Goal: Information Seeking & Learning: Learn about a topic

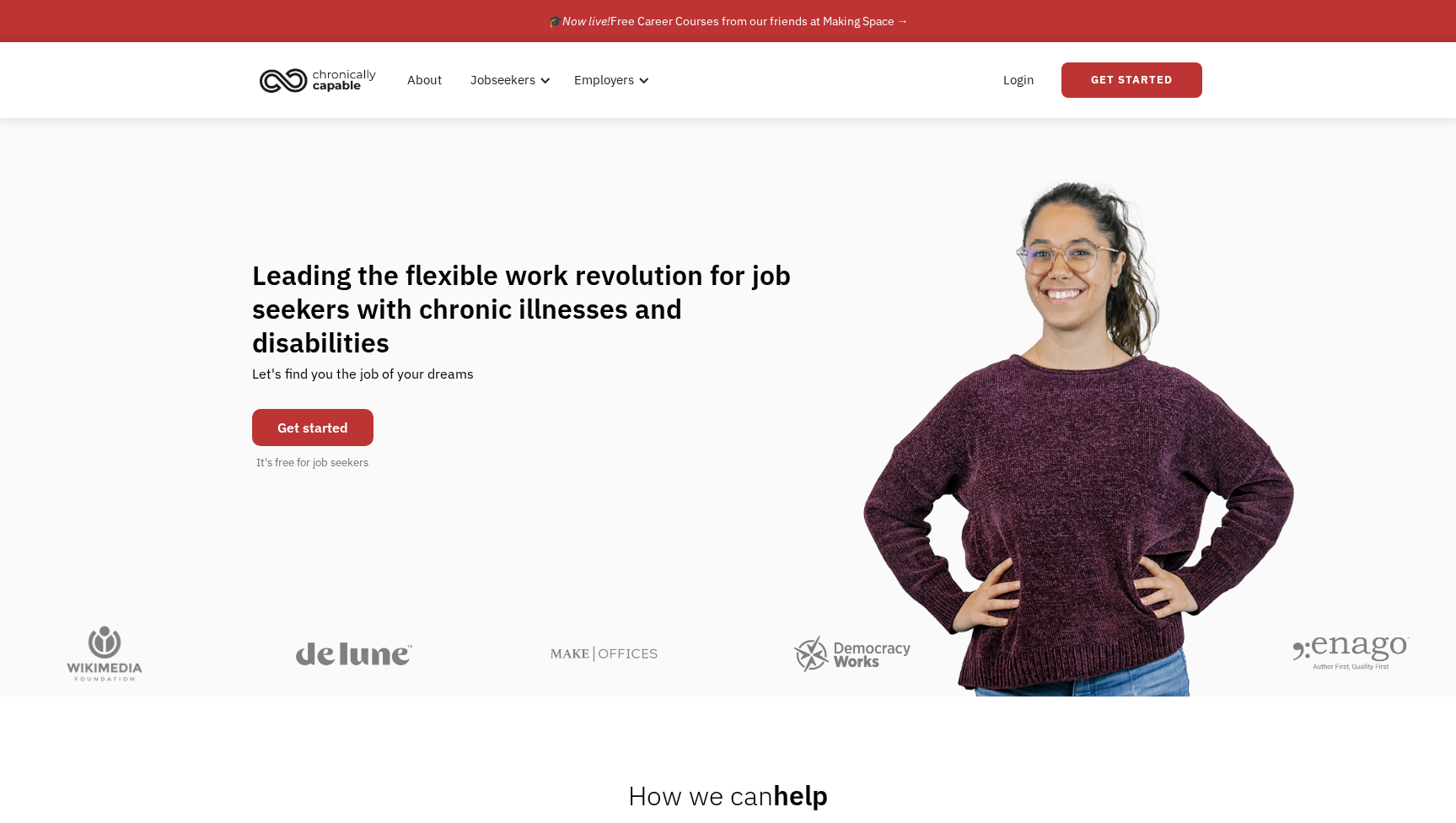
click at [310, 415] on link "Get started" at bounding box center [313, 427] width 121 height 37
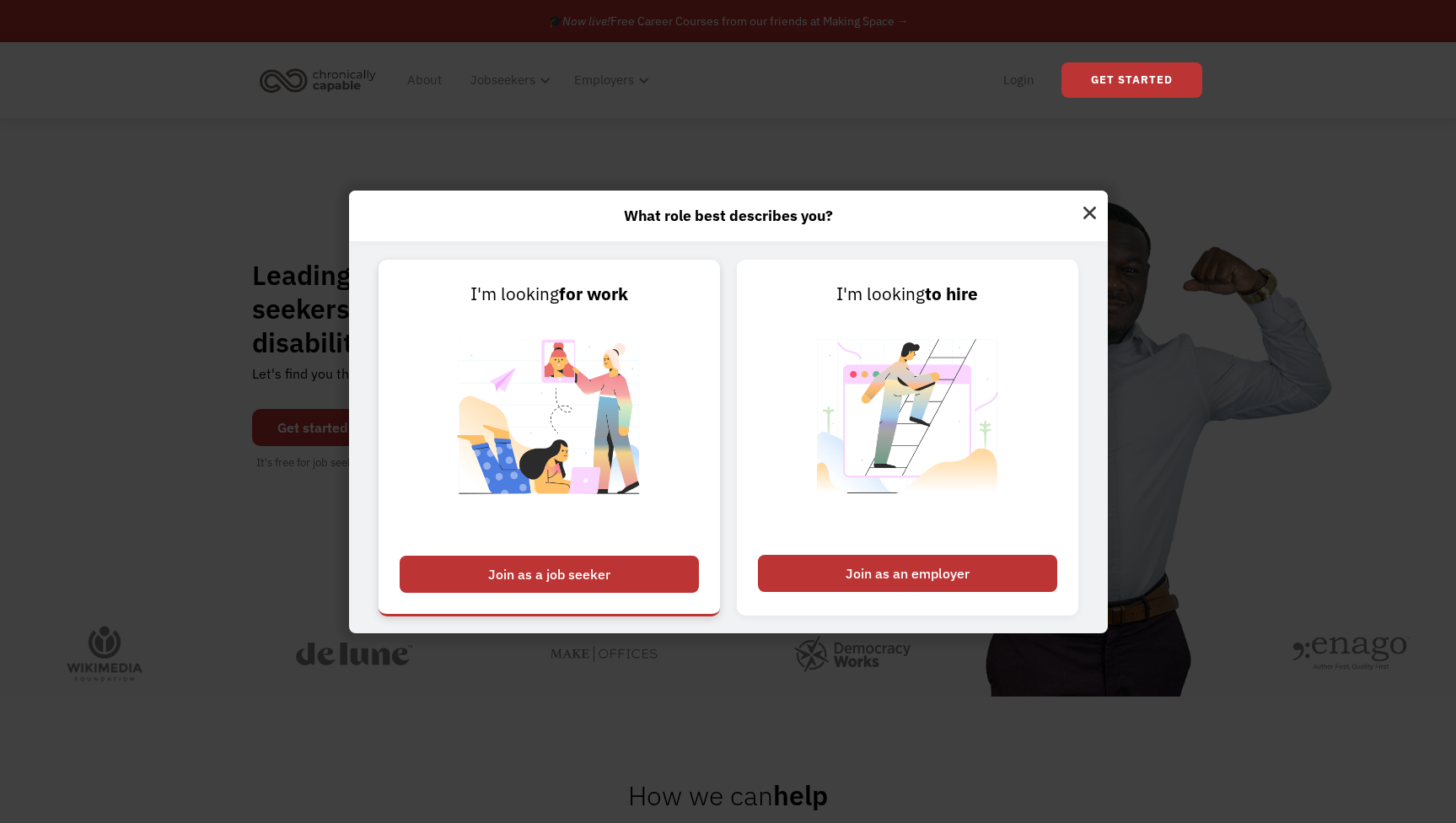
click at [600, 561] on div "Join as a job seeker" at bounding box center [549, 574] width 299 height 37
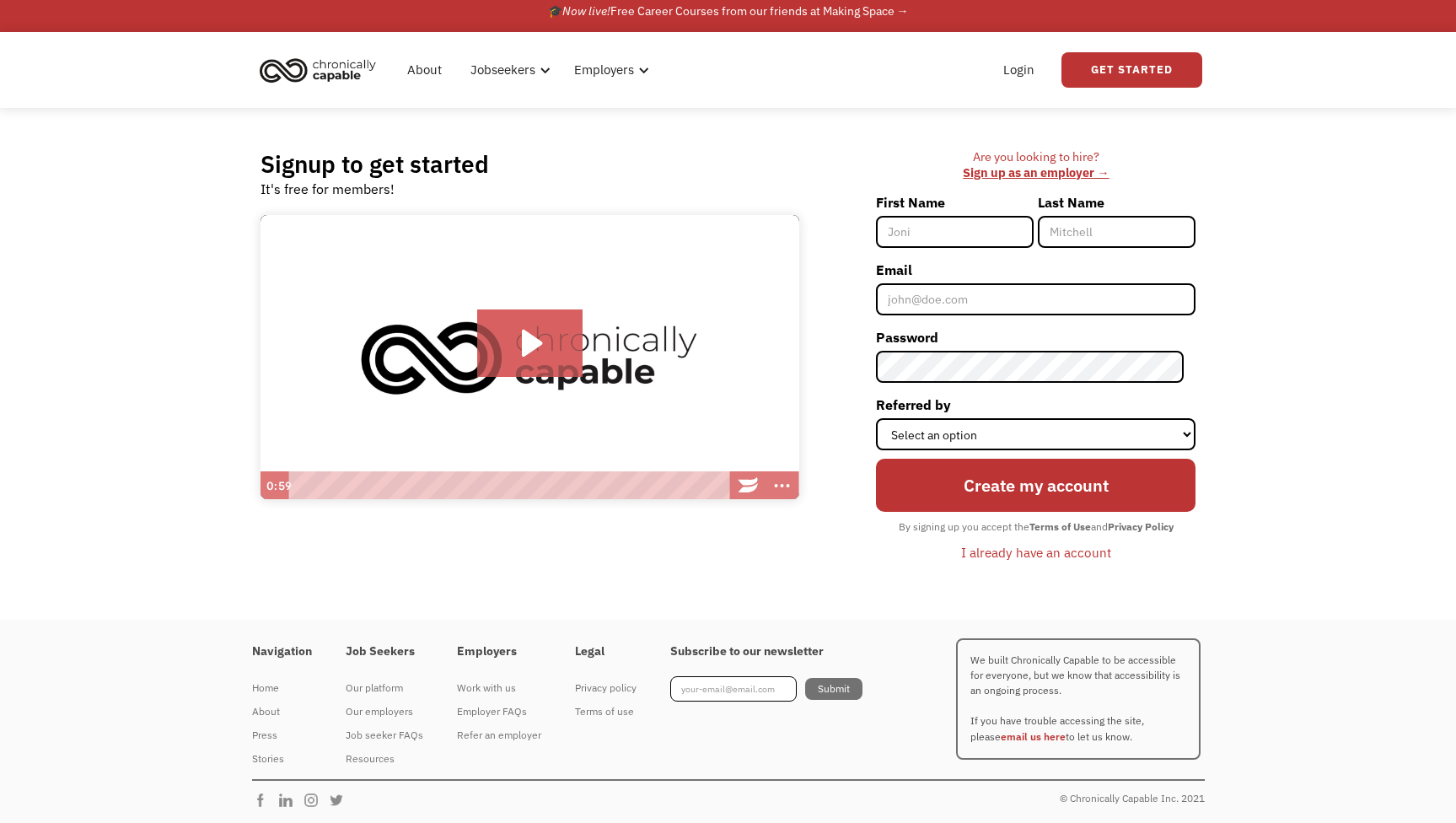
scroll to position [9, 0]
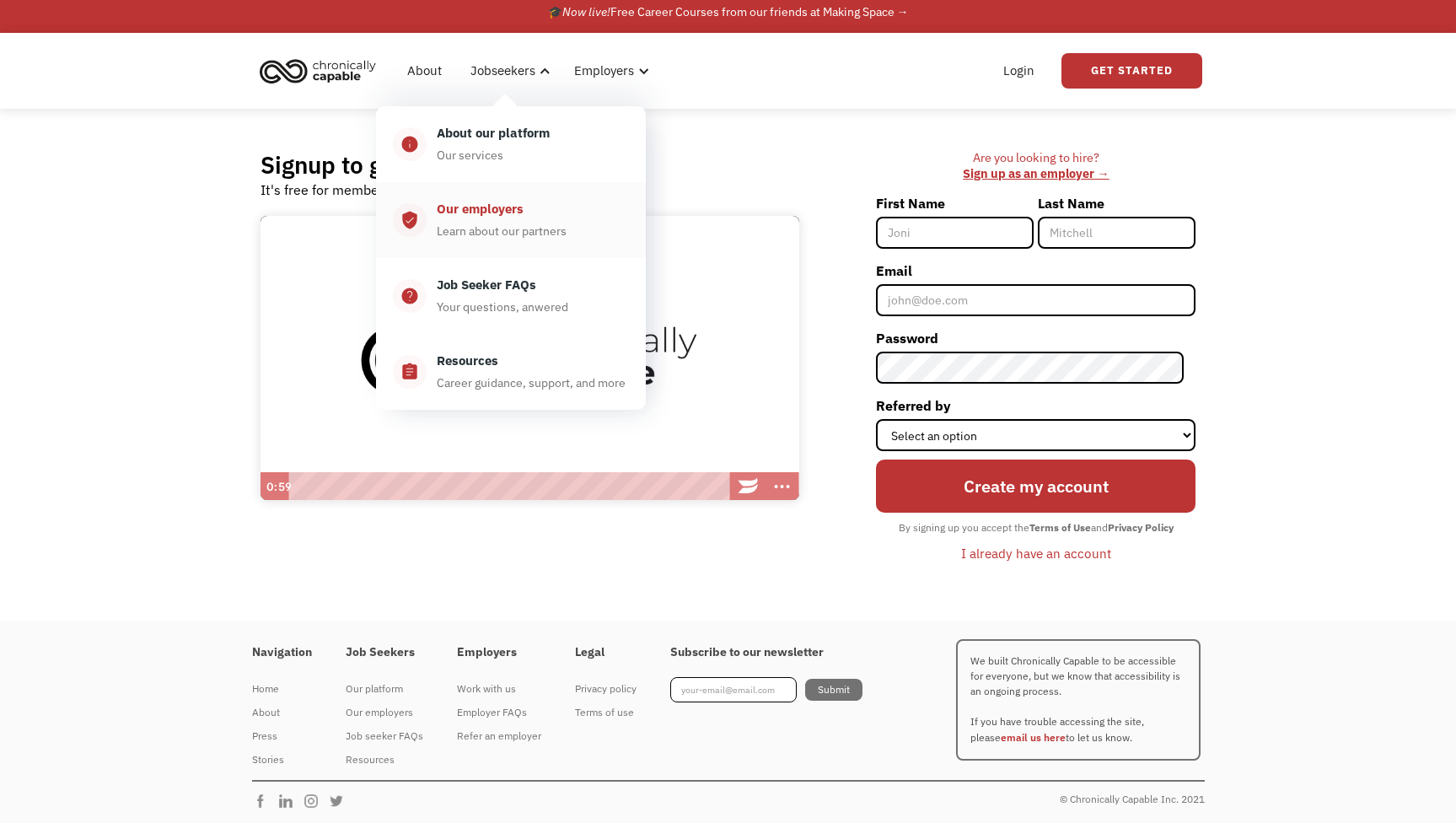
click at [501, 209] on div "Our employers" at bounding box center [480, 209] width 87 height 20
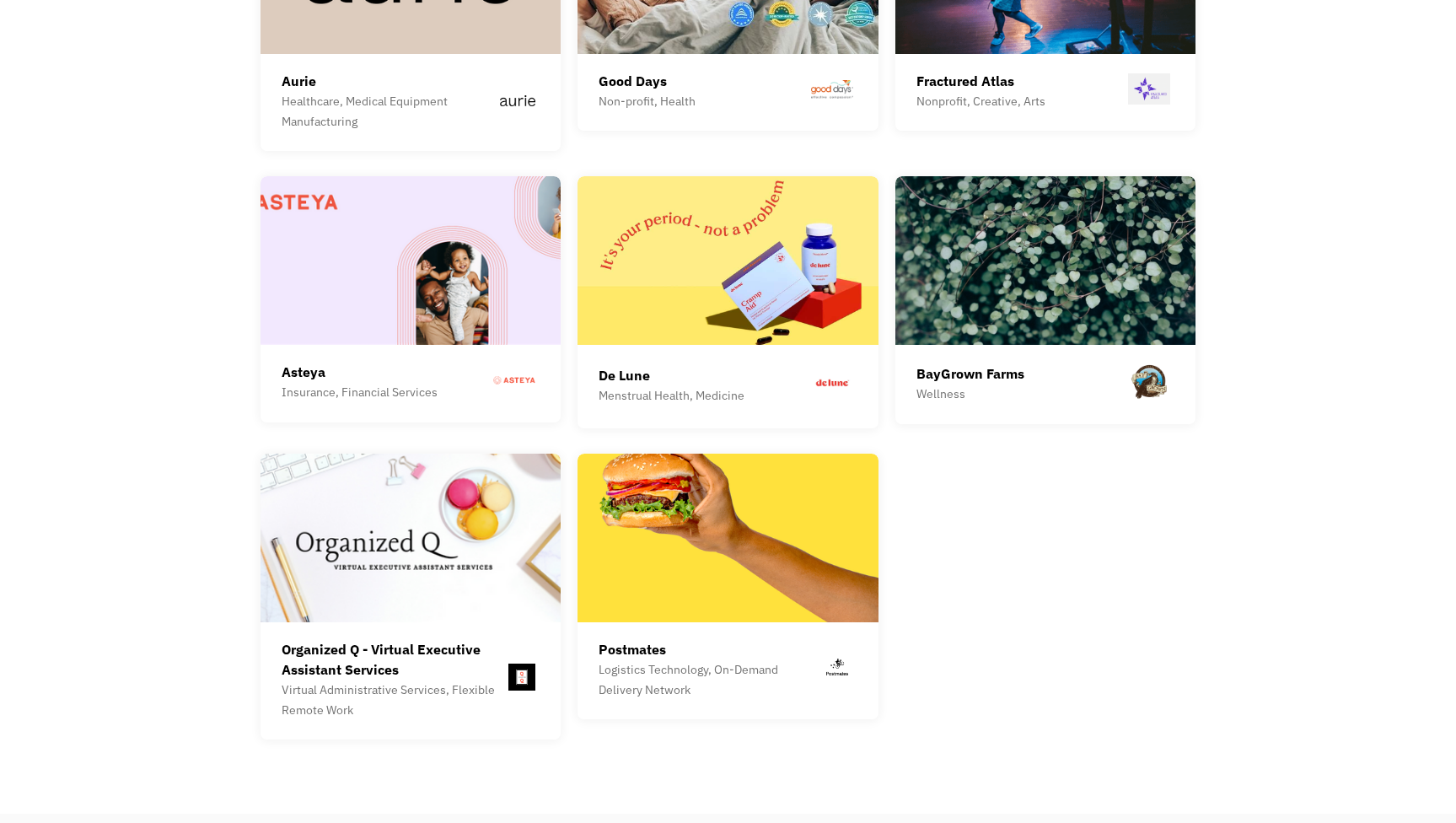
scroll to position [4575, 0]
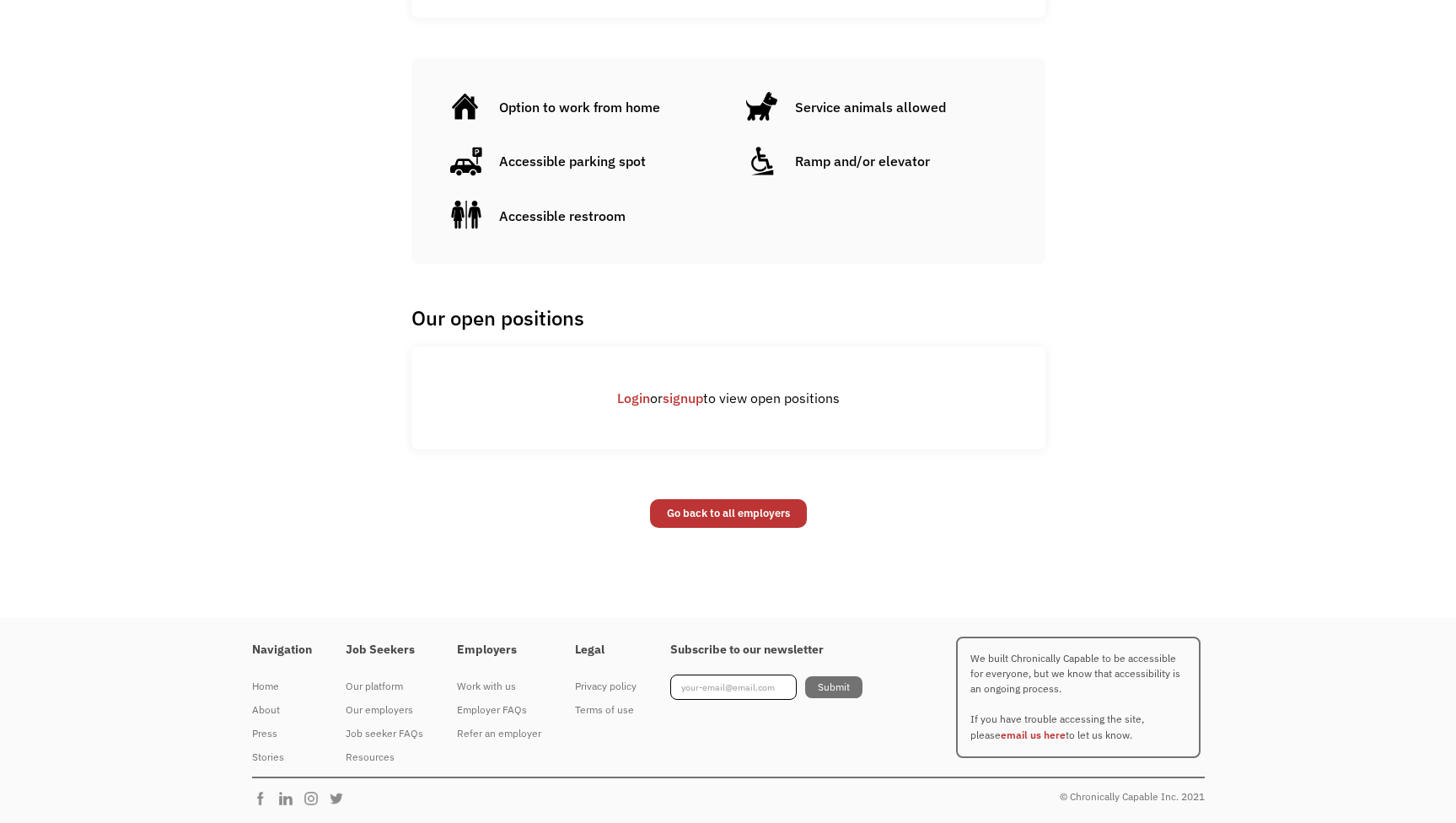
scroll to position [1102, 0]
